Goal: Task Accomplishment & Management: Manage account settings

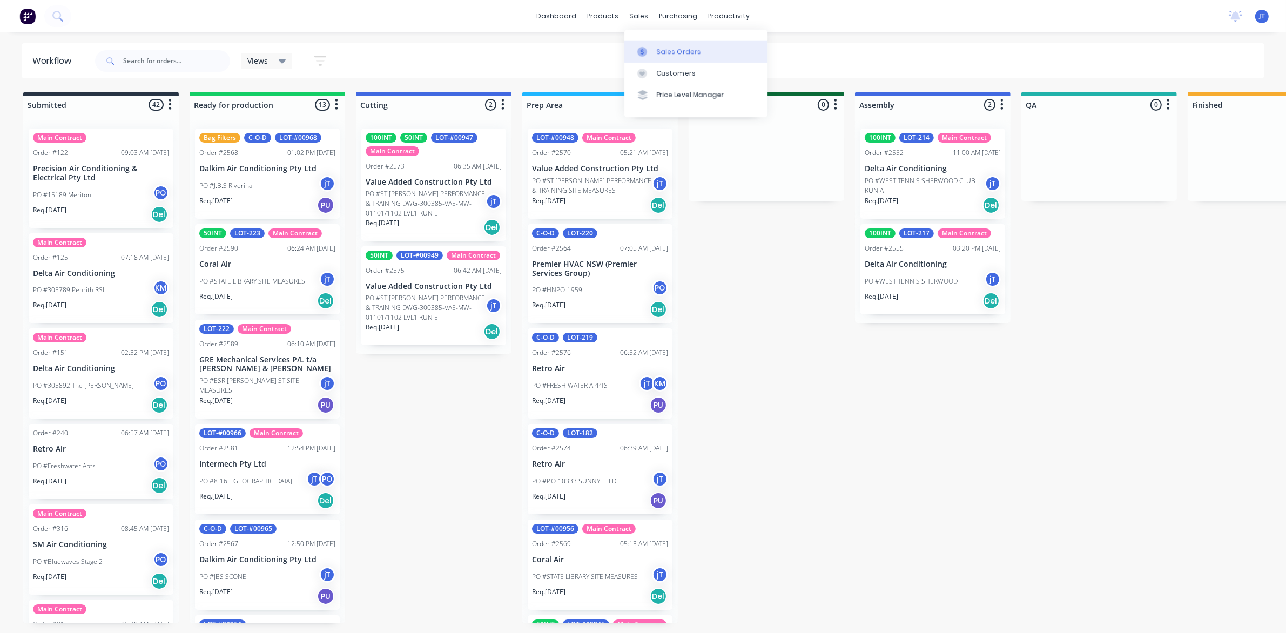
click at [655, 58] on link "Sales Orders" at bounding box center [696, 52] width 143 height 22
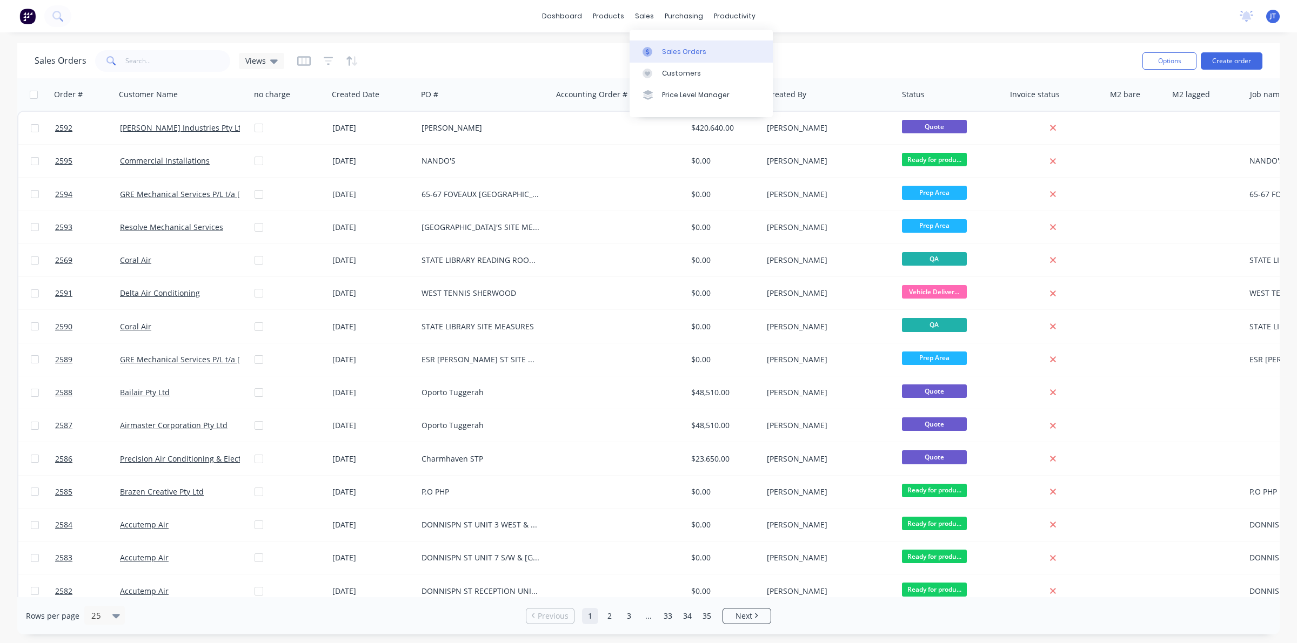
click at [676, 50] on div "Sales Orders" at bounding box center [684, 52] width 44 height 10
click at [158, 74] on div "Sales Orders Views Options Create order" at bounding box center [648, 60] width 1262 height 35
click at [155, 61] on input "text" at bounding box center [177, 61] width 105 height 22
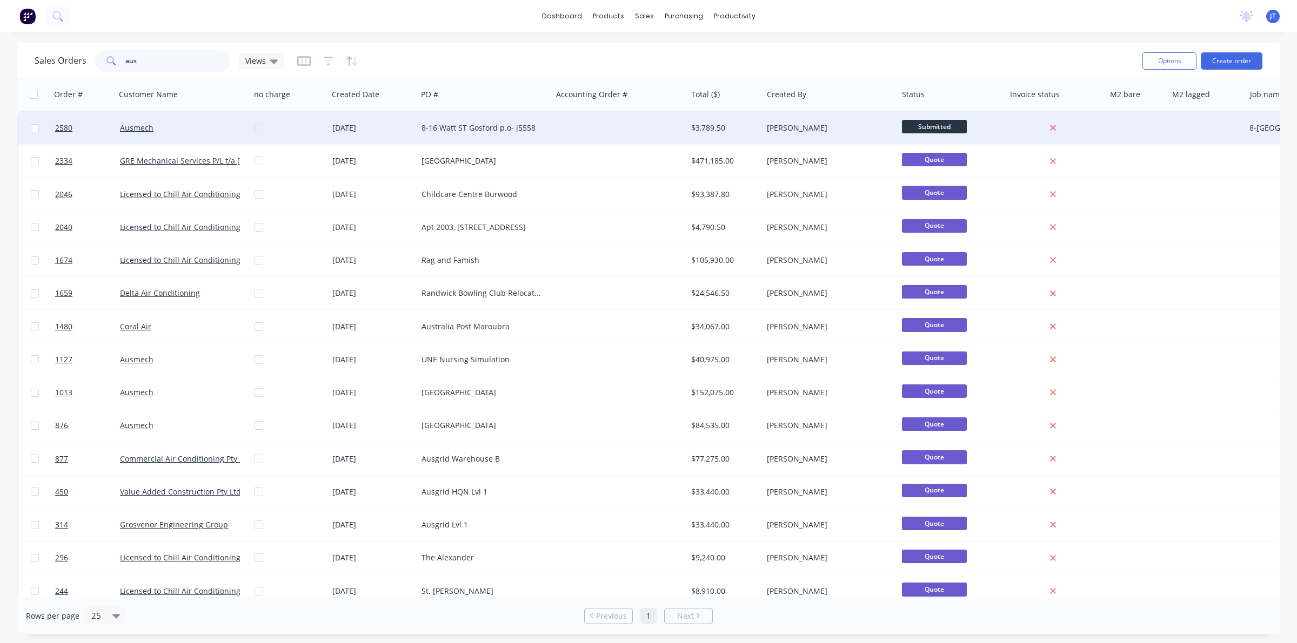
type input "aus"
click at [173, 132] on div "Ausmech" at bounding box center [180, 128] width 120 height 11
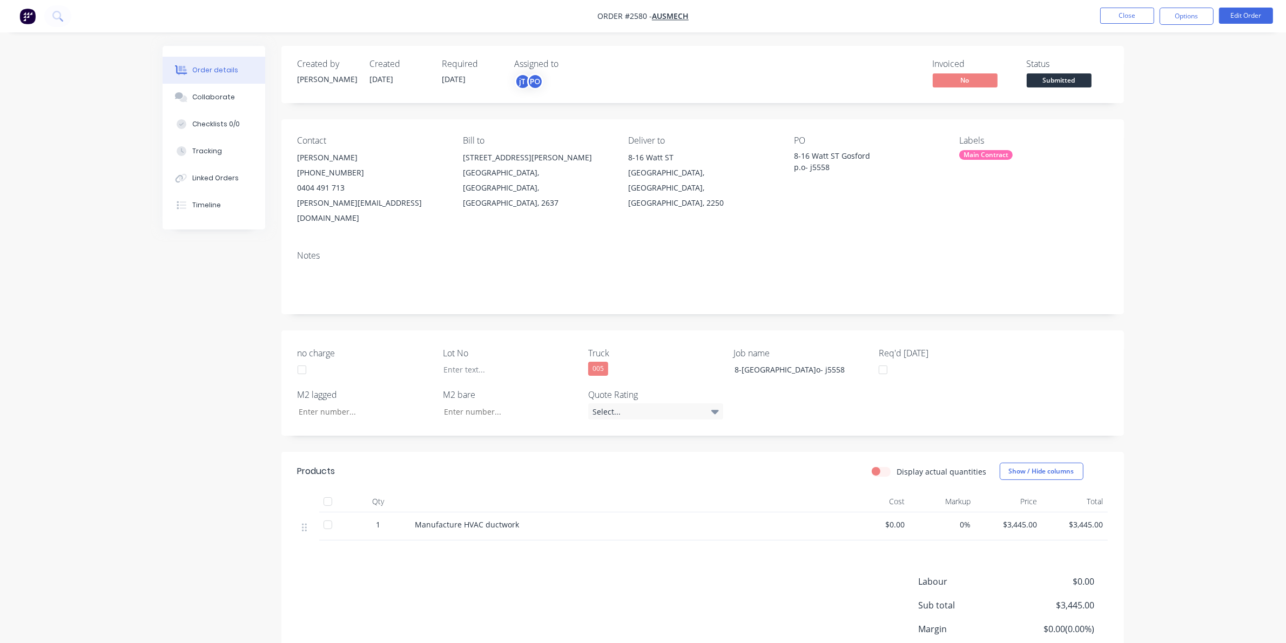
click at [971, 153] on div "Main Contract" at bounding box center [985, 155] width 53 height 10
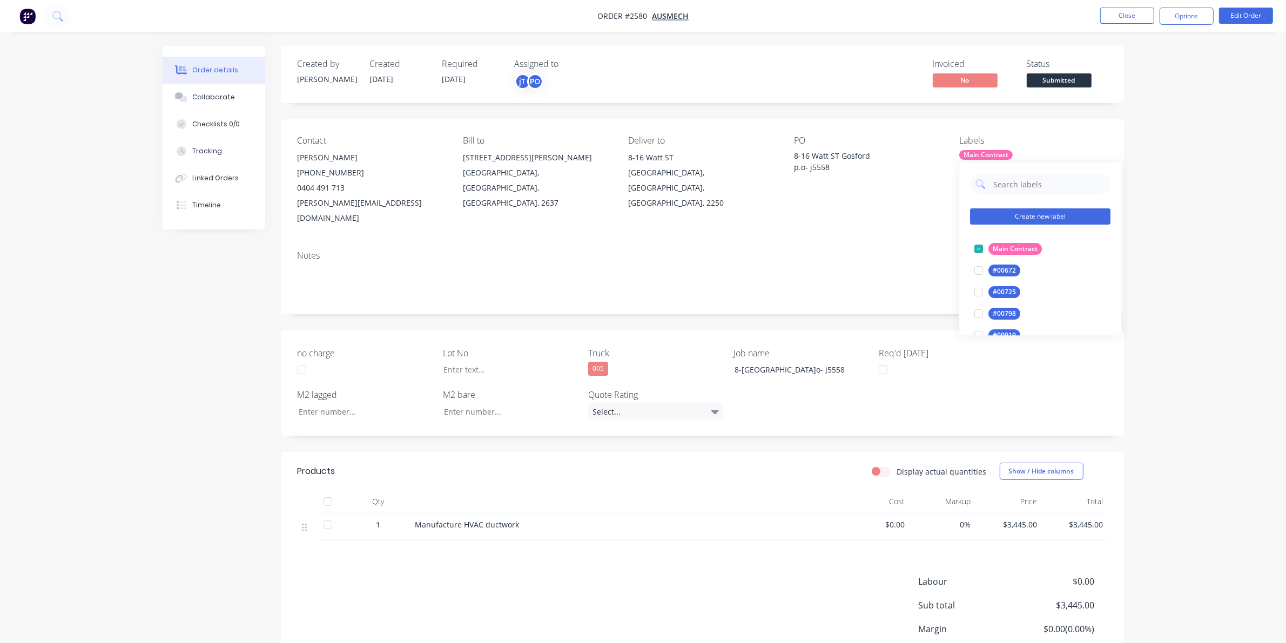
click at [1035, 212] on button "Create new label" at bounding box center [1040, 217] width 140 height 16
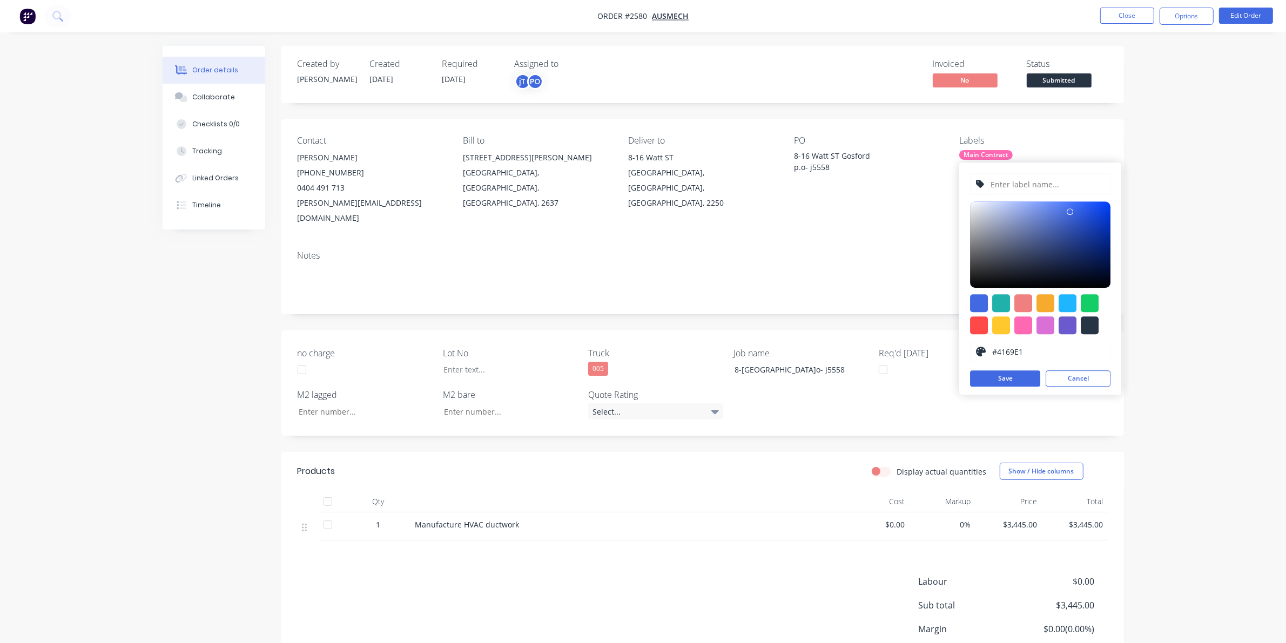
click at [1038, 182] on input "text" at bounding box center [1047, 184] width 115 height 21
type input "l"
type input "LOT-#00697"
click at [1019, 384] on button "Save" at bounding box center [1005, 379] width 70 height 16
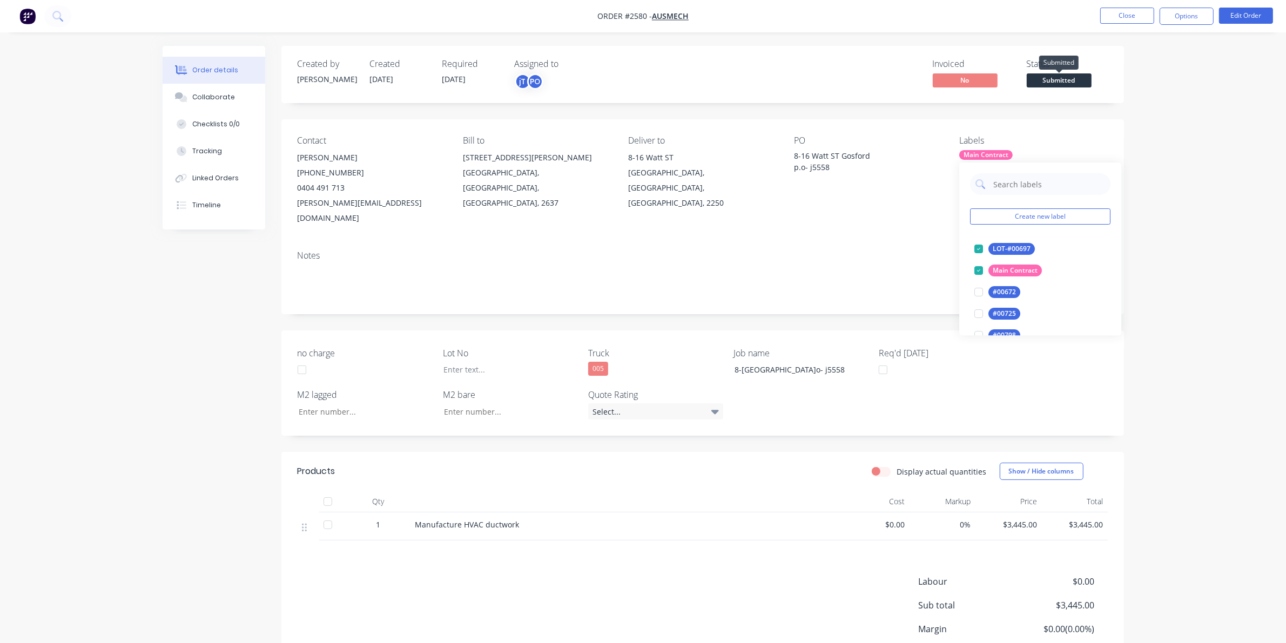
click at [1058, 78] on span "Submitted" at bounding box center [1059, 80] width 65 height 14
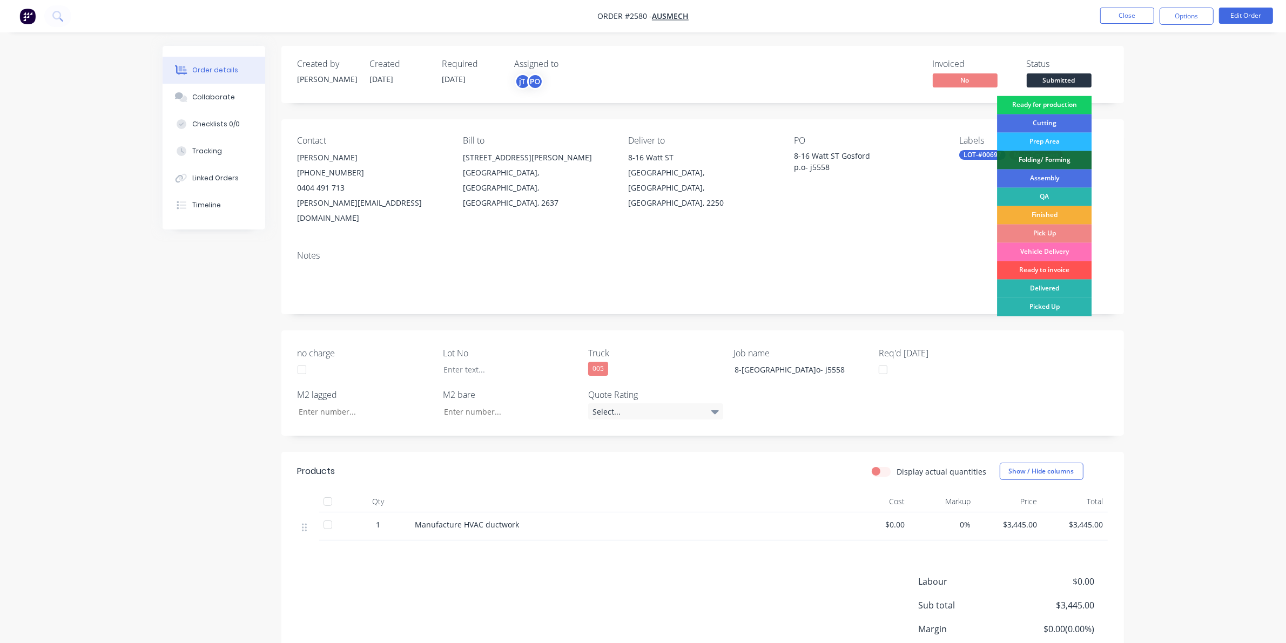
click at [1058, 105] on div "Ready for production" at bounding box center [1044, 105] width 95 height 18
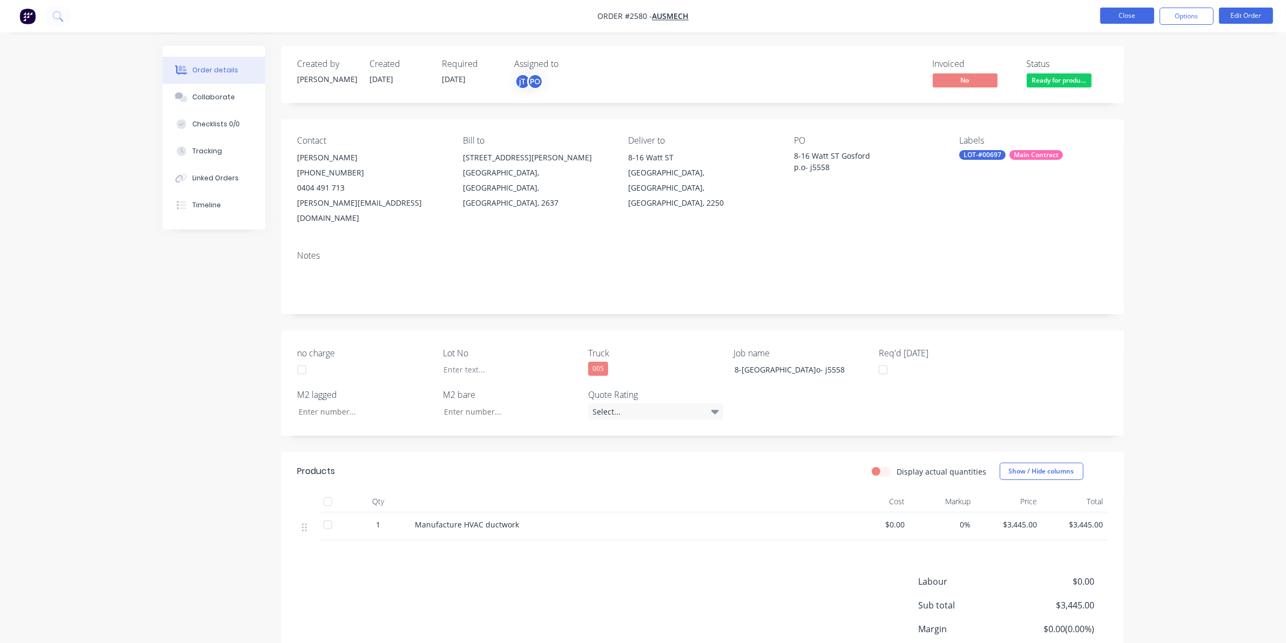
click at [1128, 22] on button "Close" at bounding box center [1127, 16] width 54 height 16
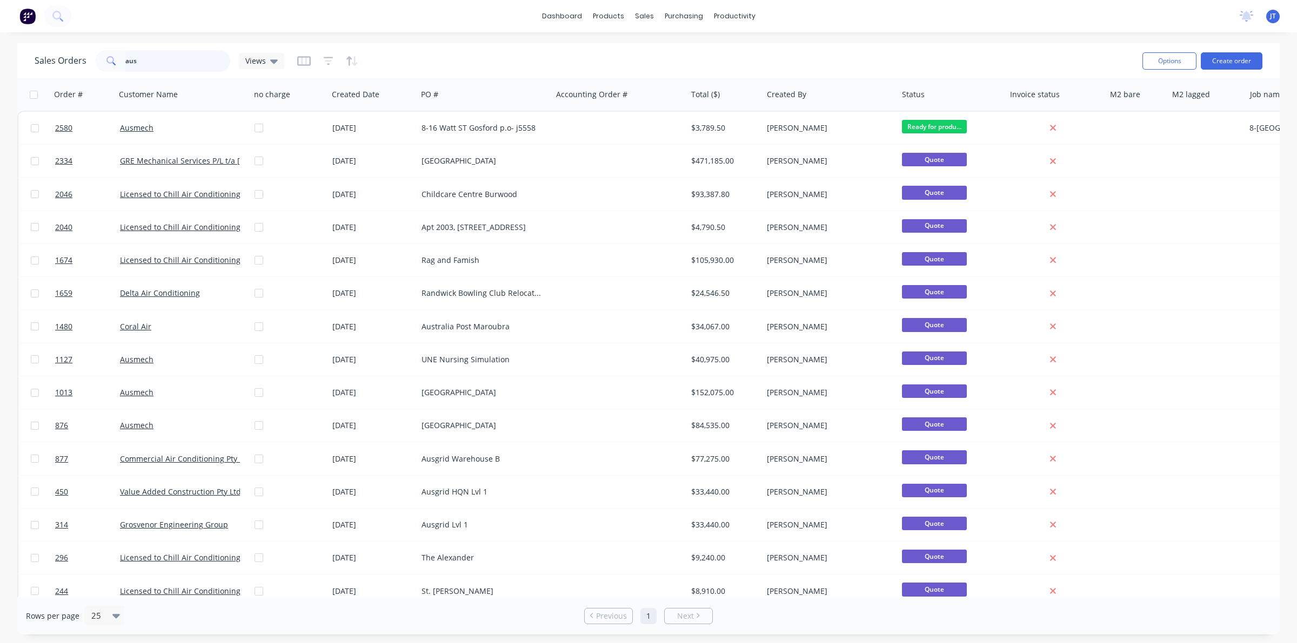
click at [215, 68] on input "aus" at bounding box center [177, 61] width 105 height 22
type input "a"
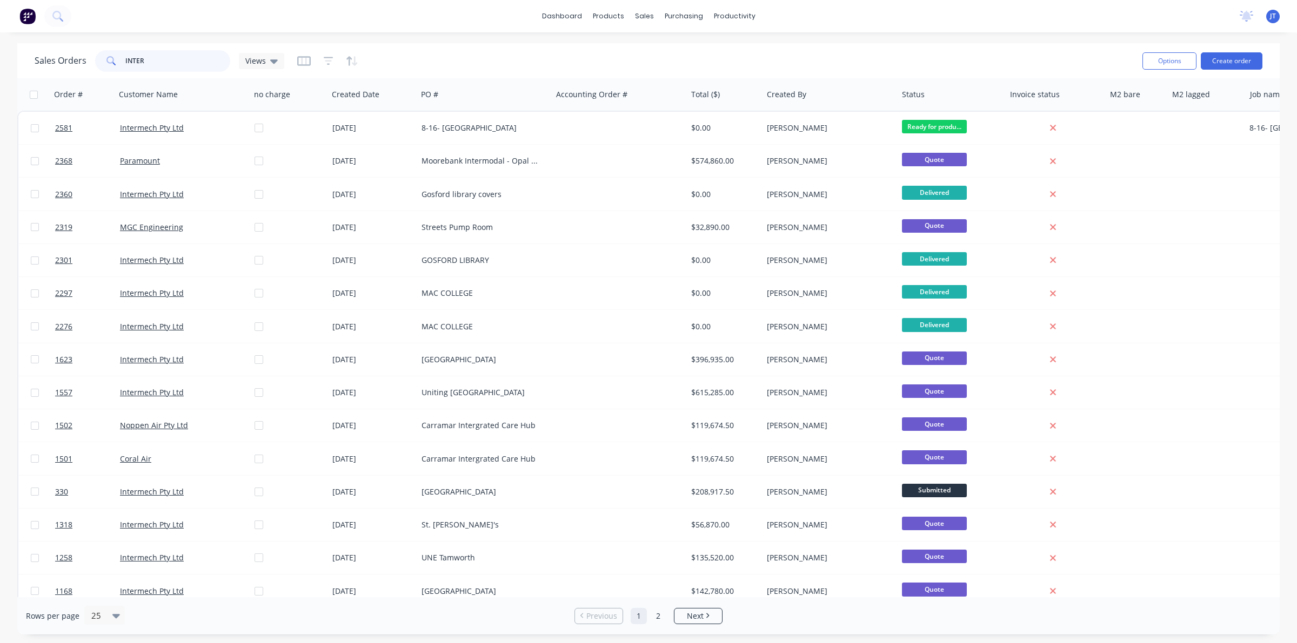
type input "INTER"
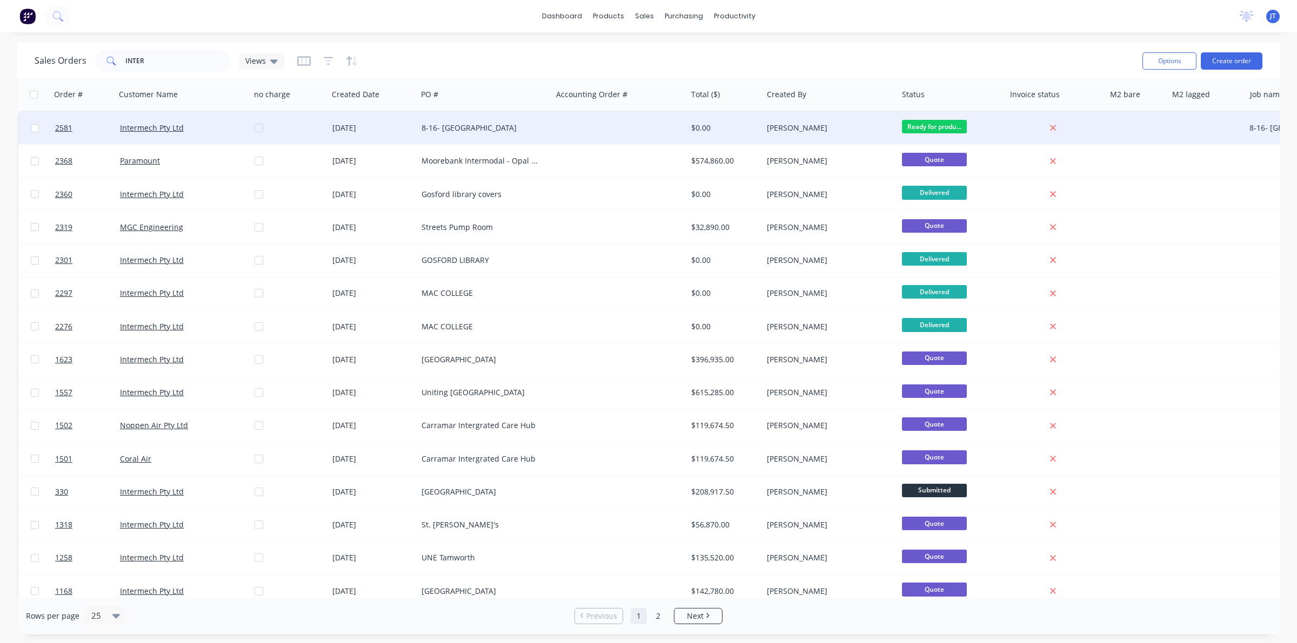
click at [565, 131] on div at bounding box center [619, 128] width 135 height 32
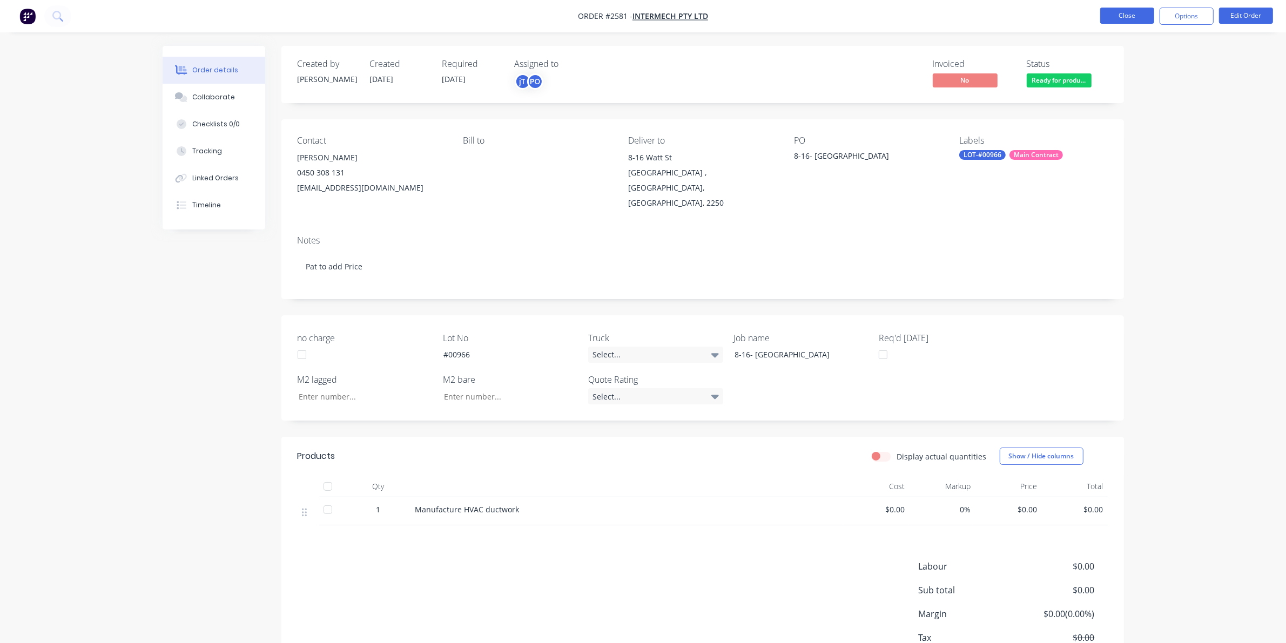
click at [1131, 15] on button "Close" at bounding box center [1127, 16] width 54 height 16
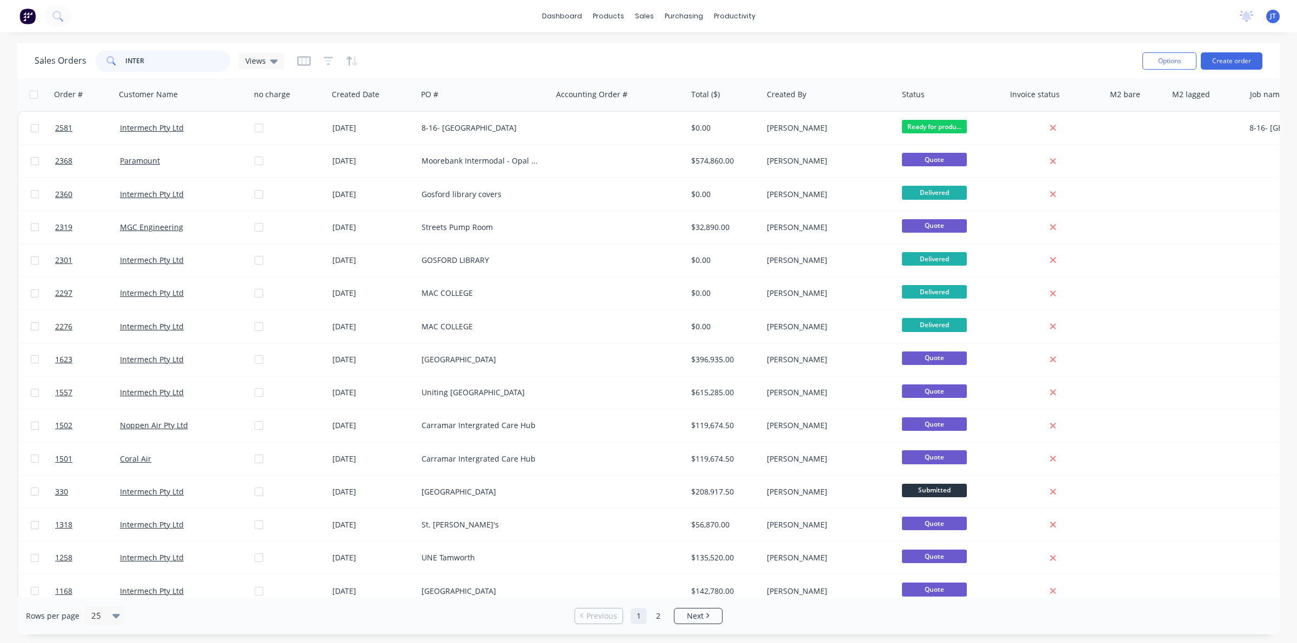
click at [181, 54] on input "INTER" at bounding box center [177, 61] width 105 height 22
type input "I"
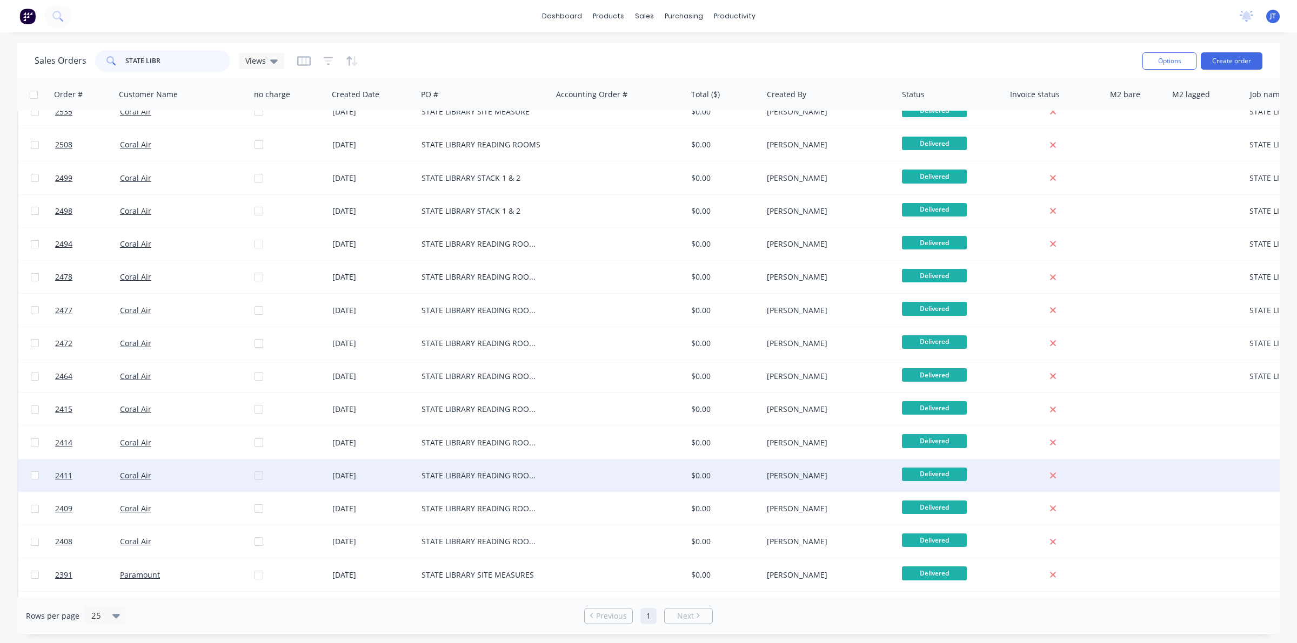
scroll to position [279, 0]
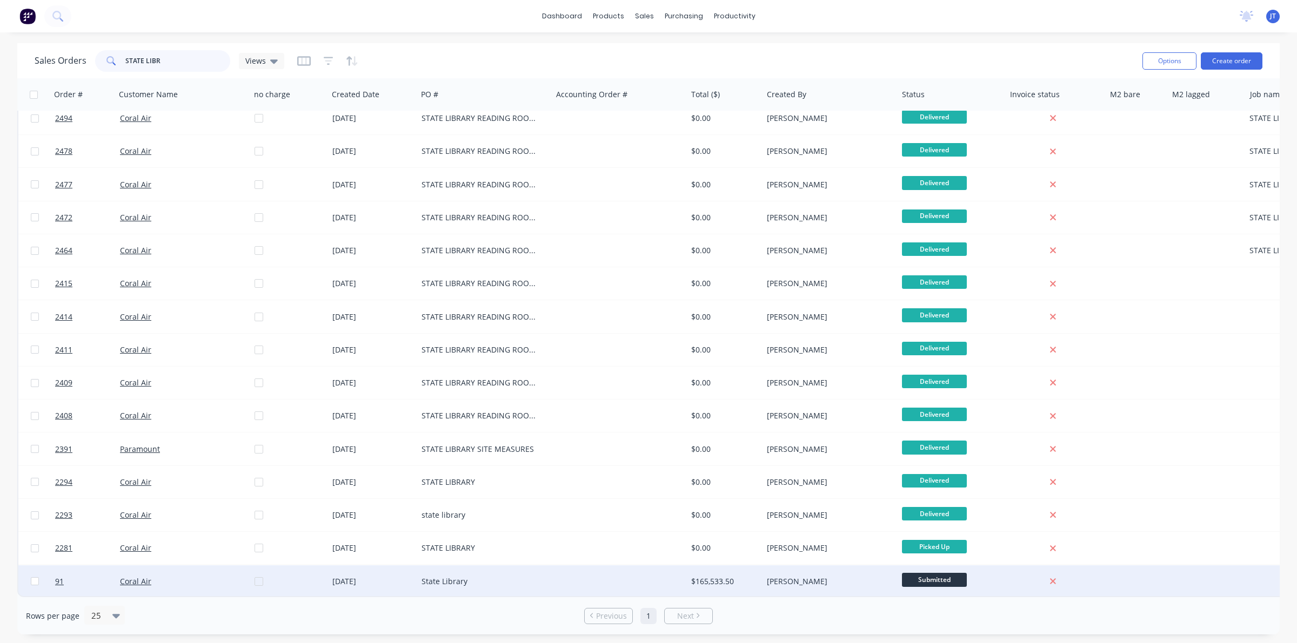
type input "STATE LIBR"
click at [609, 571] on div at bounding box center [619, 582] width 135 height 32
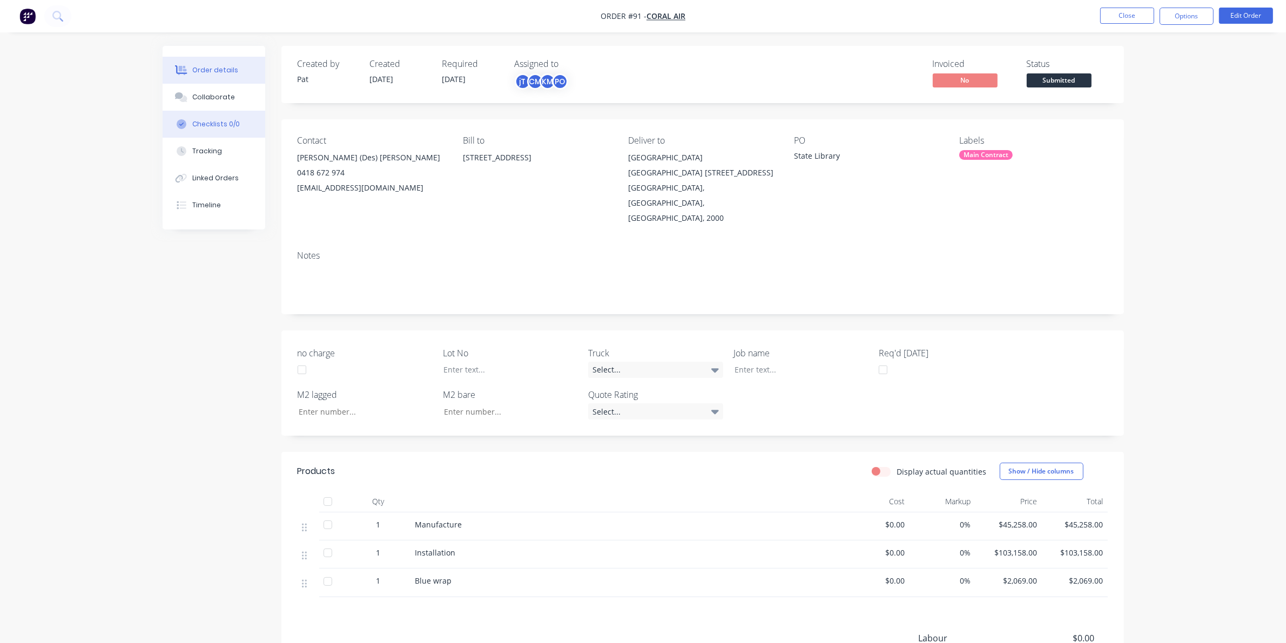
click at [207, 111] on button "Checklists 0/0" at bounding box center [214, 124] width 103 height 27
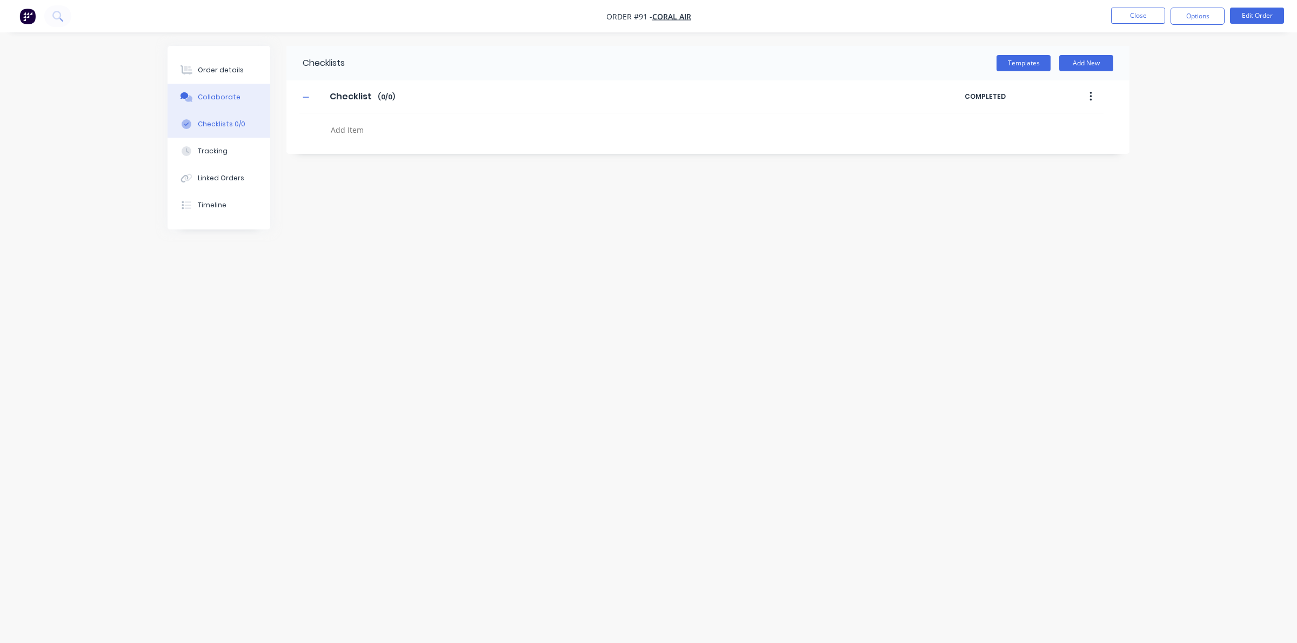
click at [212, 90] on button "Collaborate" at bounding box center [218, 97] width 103 height 27
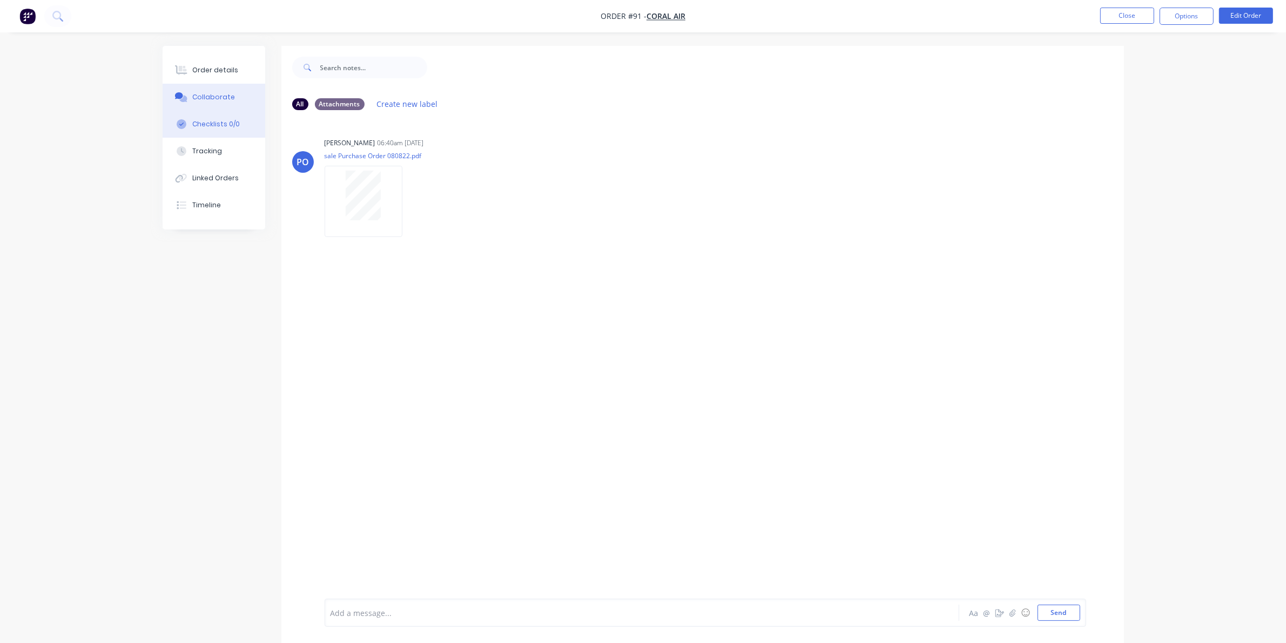
drag, startPoint x: 239, startPoint y: 119, endPoint x: 246, endPoint y: 119, distance: 7.0
click at [240, 119] on button "Checklists 0/0" at bounding box center [214, 124] width 103 height 27
type textarea "x"
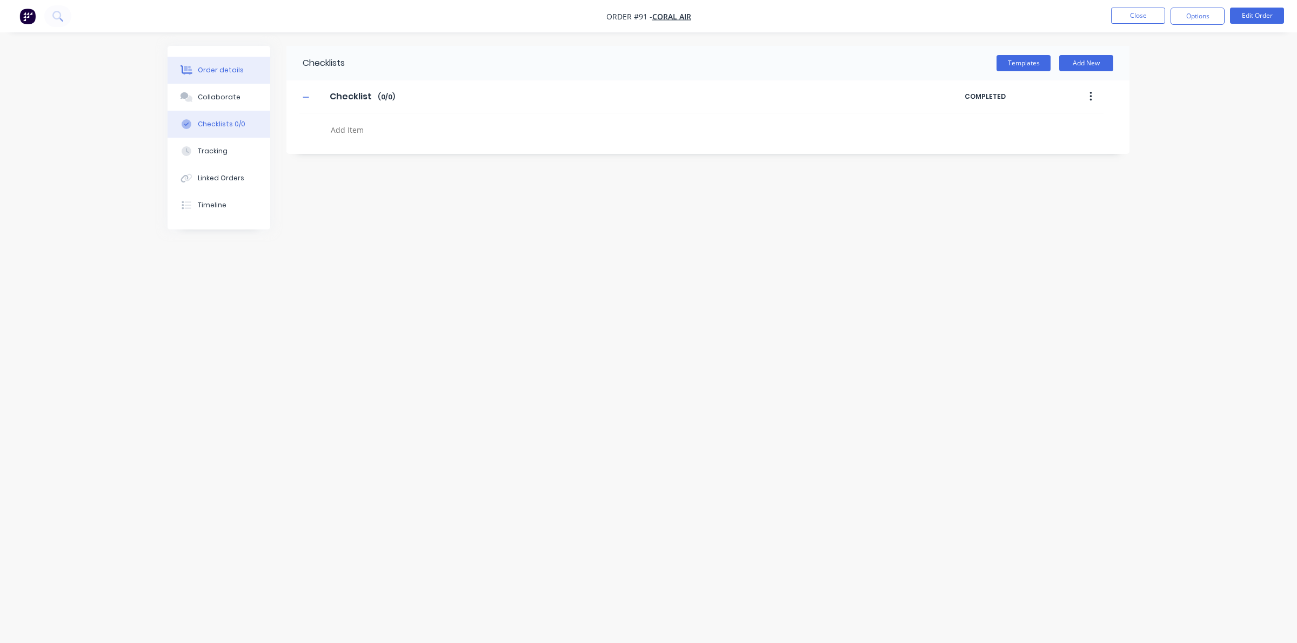
click at [241, 72] on button "Order details" at bounding box center [218, 70] width 103 height 27
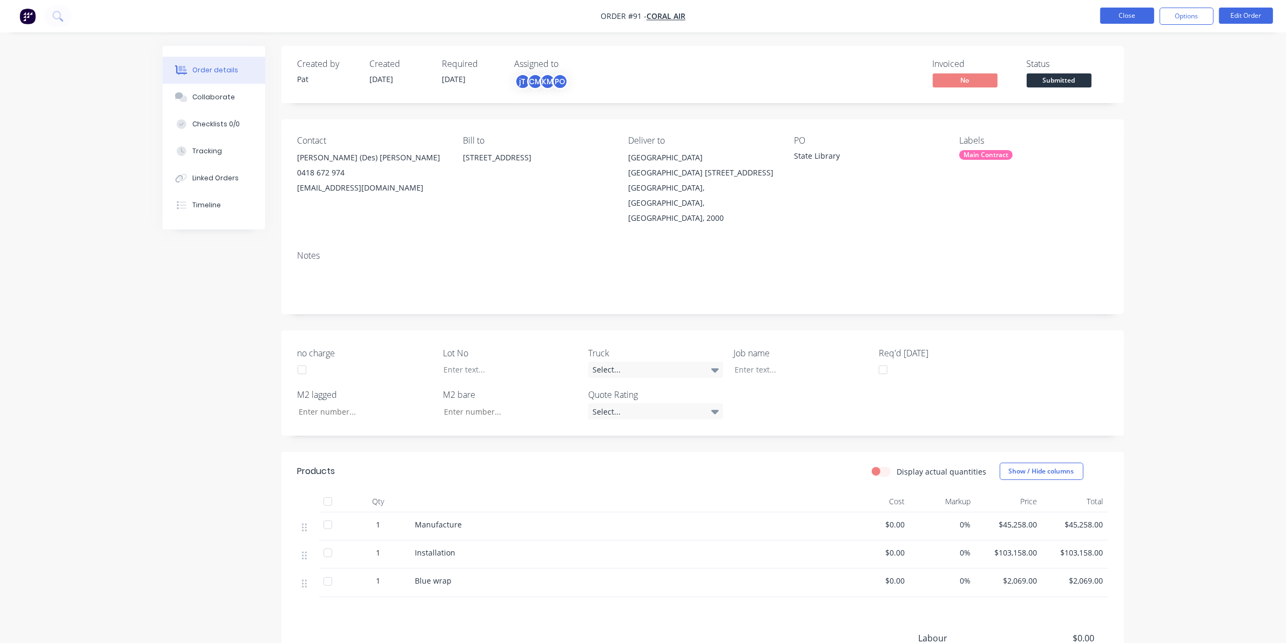
click at [1140, 9] on button "Close" at bounding box center [1127, 16] width 54 height 16
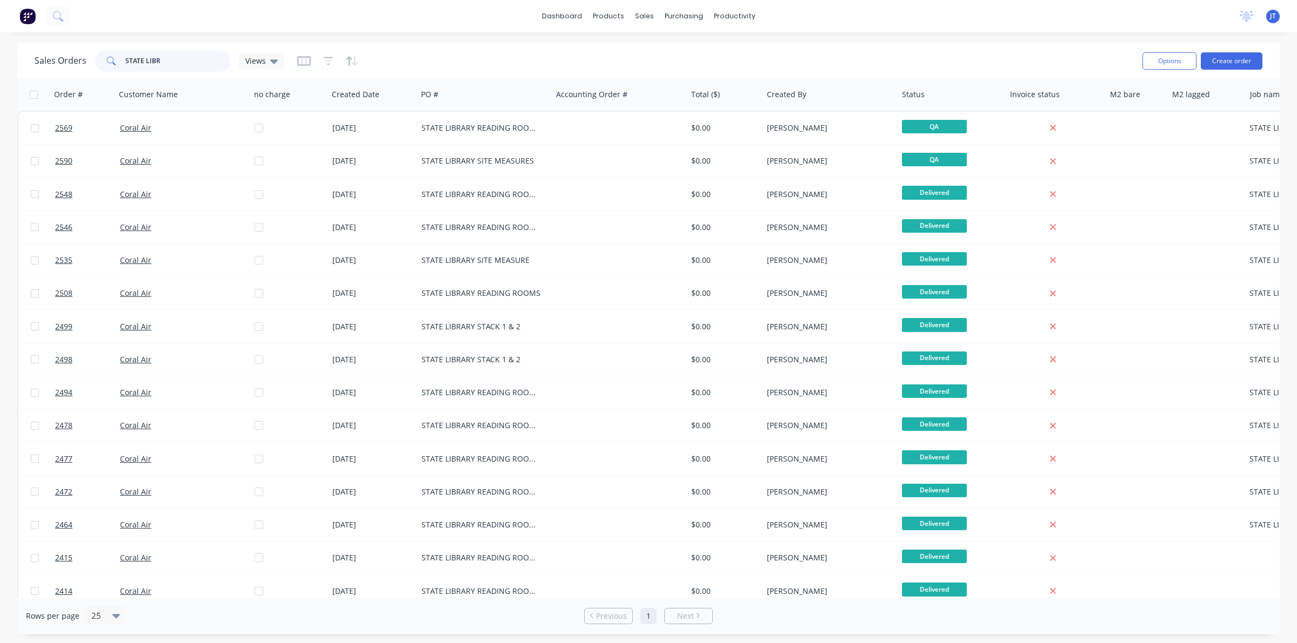
click at [176, 63] on input "STATE LIBR" at bounding box center [177, 61] width 105 height 22
type input "S"
